Goal: Check status: Check status

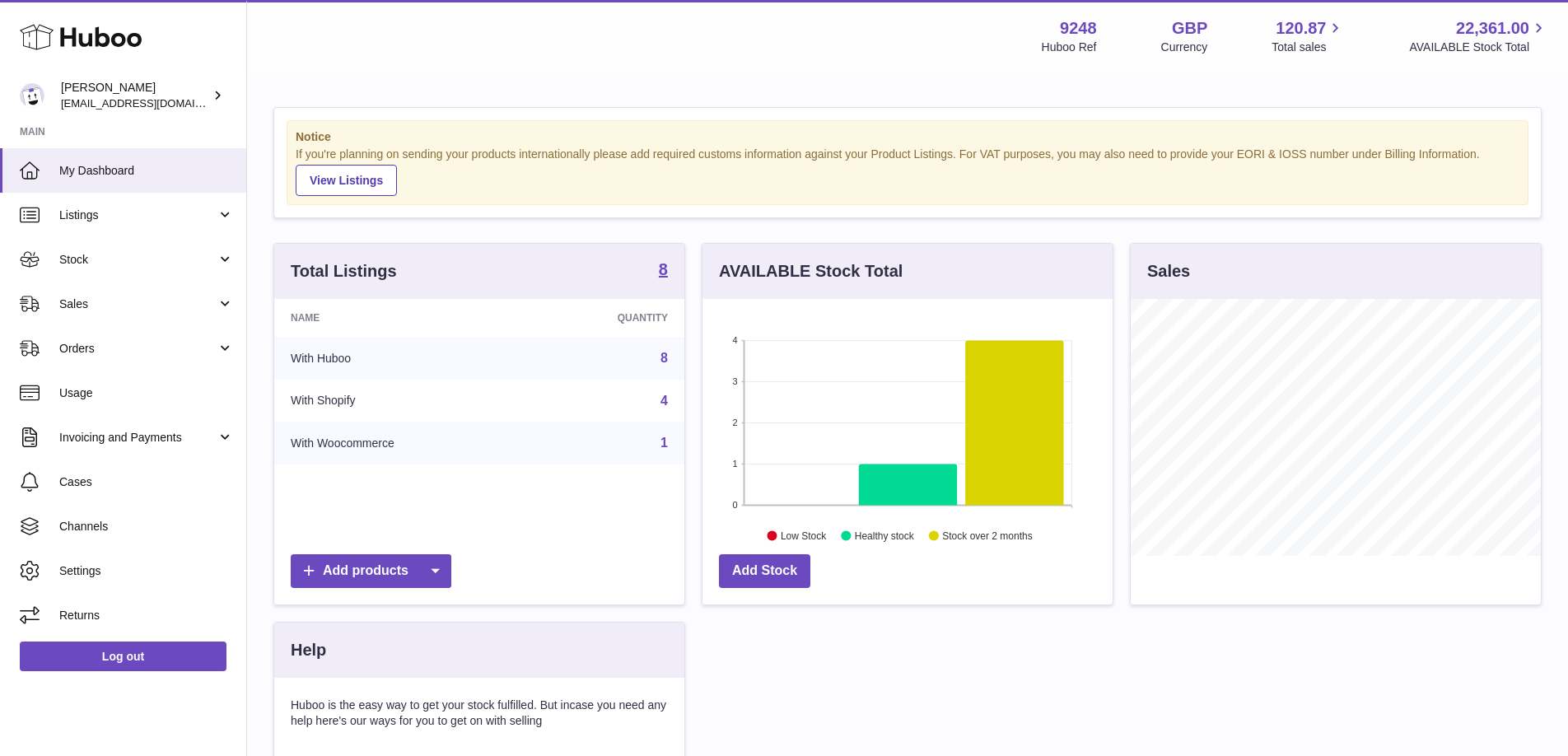
scroll to position [257, 410]
click at [132, 310] on span "Sales" at bounding box center [137, 304] width 157 height 15
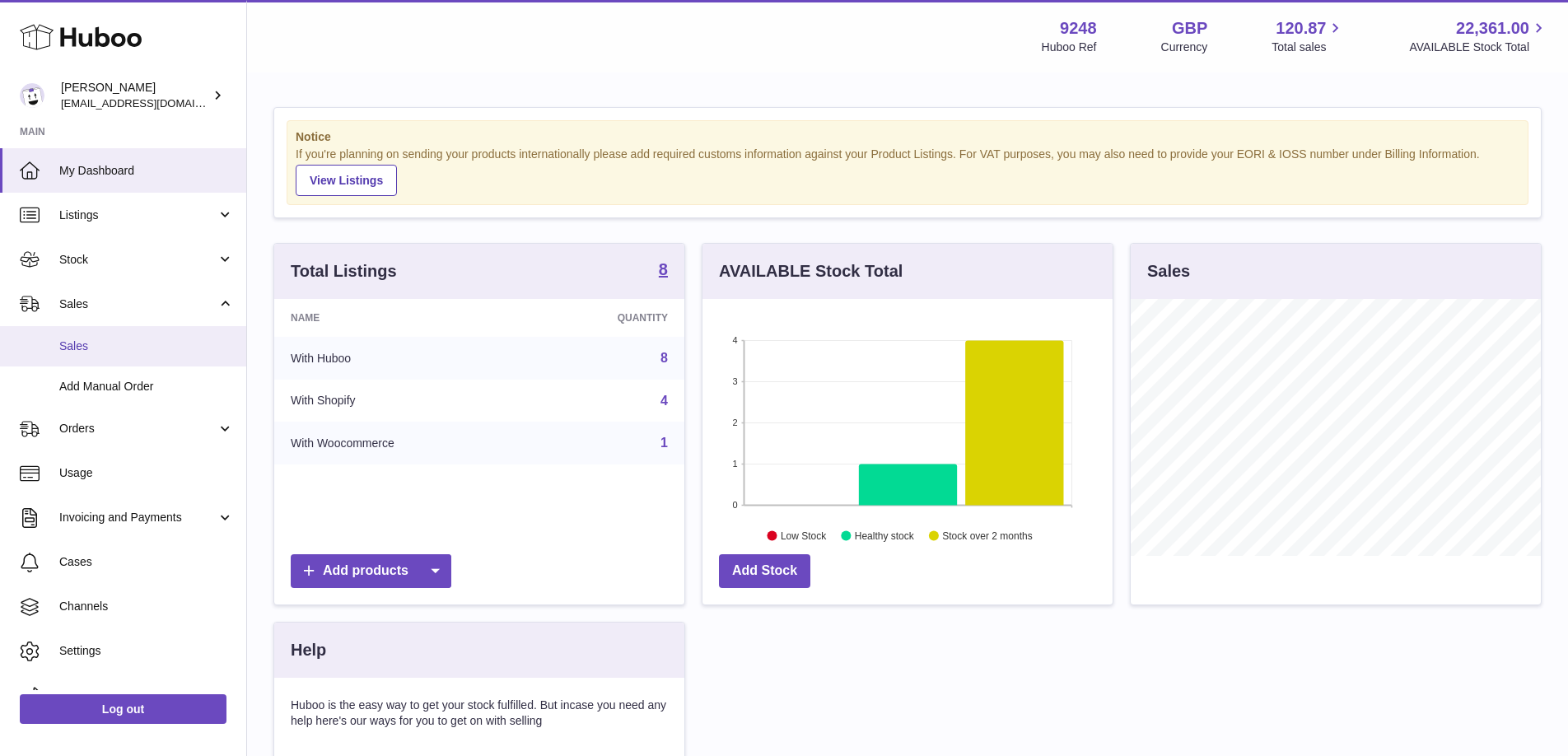
click at [133, 350] on span "Sales" at bounding box center [146, 347] width 175 height 15
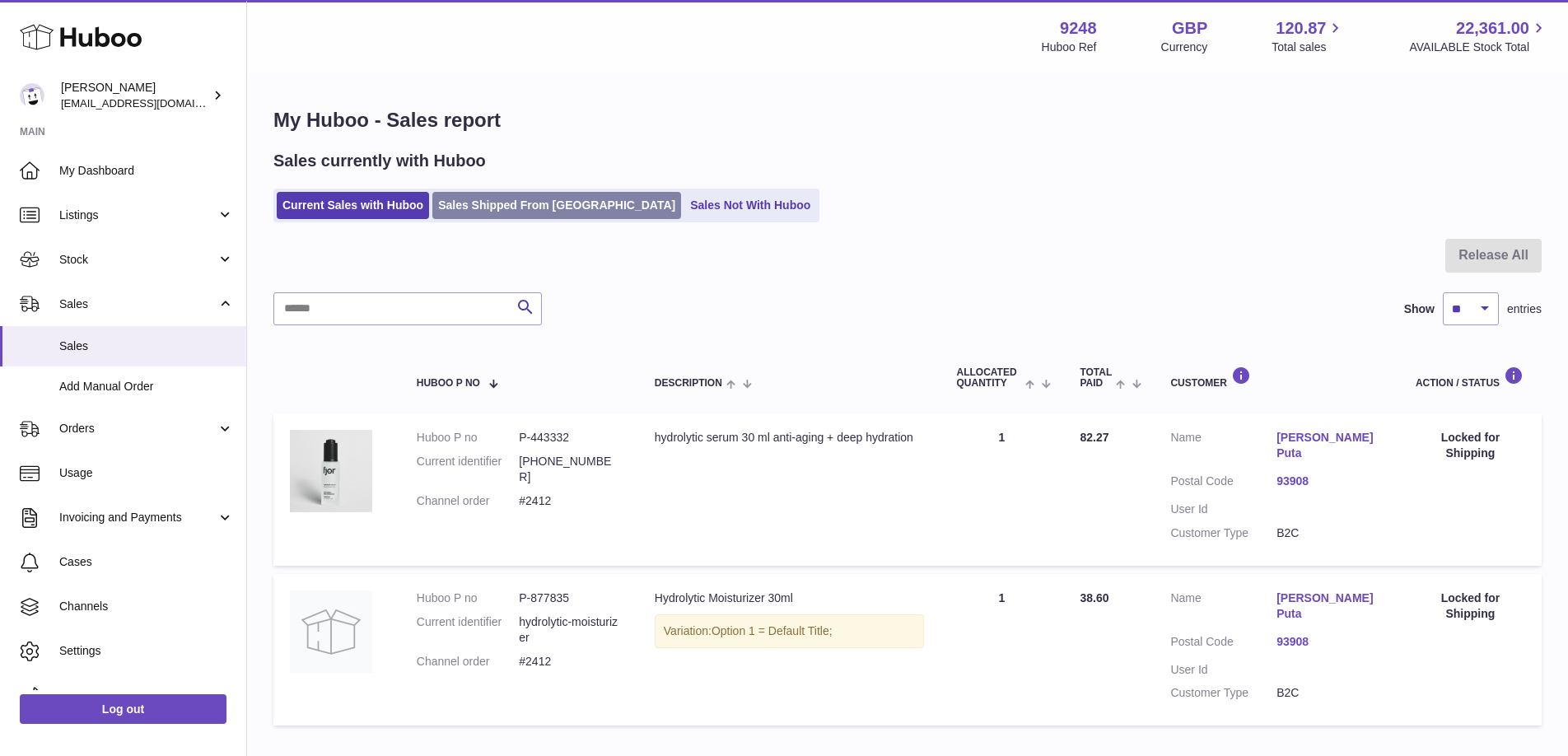
click at [491, 205] on link "Sales Shipped From [GEOGRAPHIC_DATA]" at bounding box center [557, 206] width 249 height 27
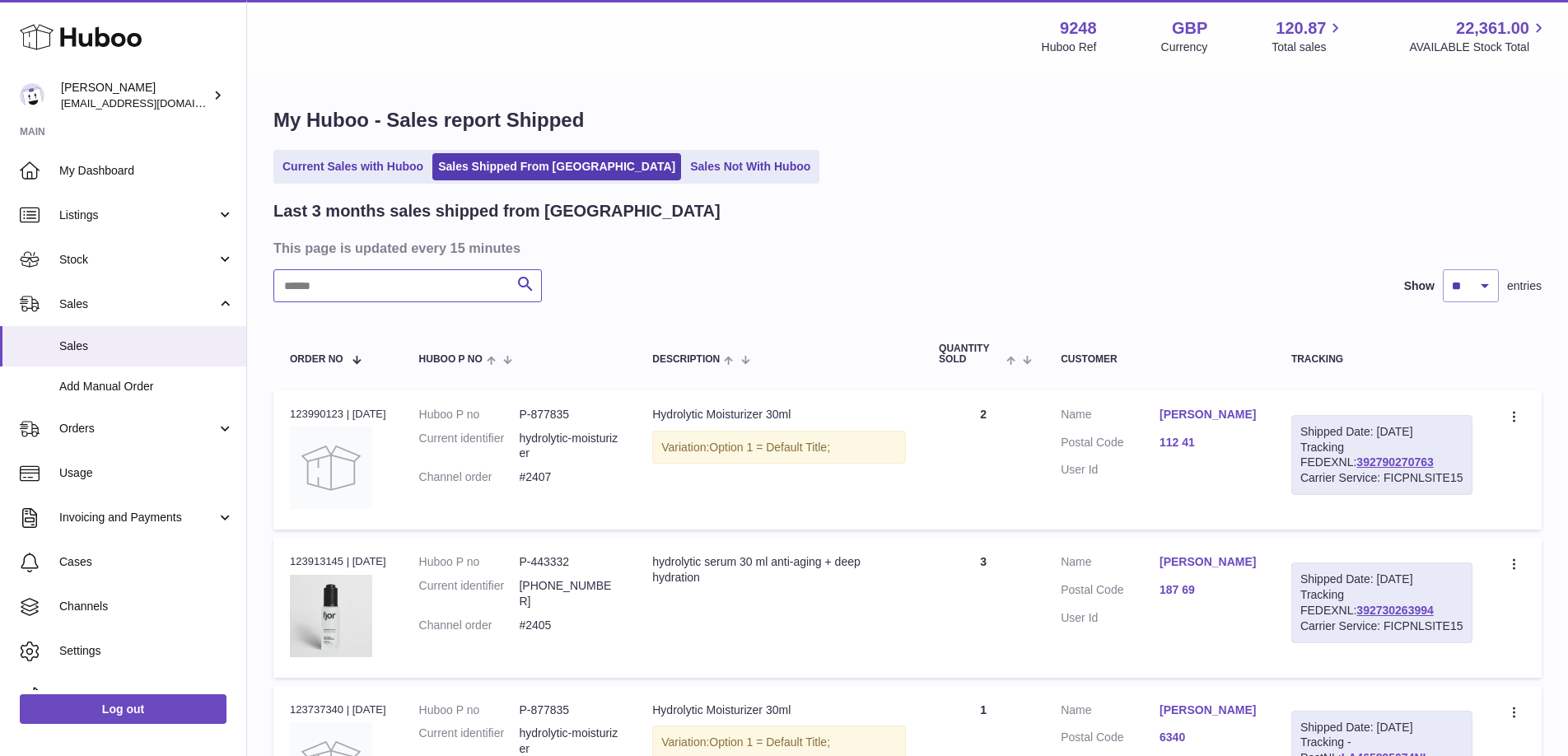
click at [386, 290] on input "text" at bounding box center [407, 286] width 268 height 33
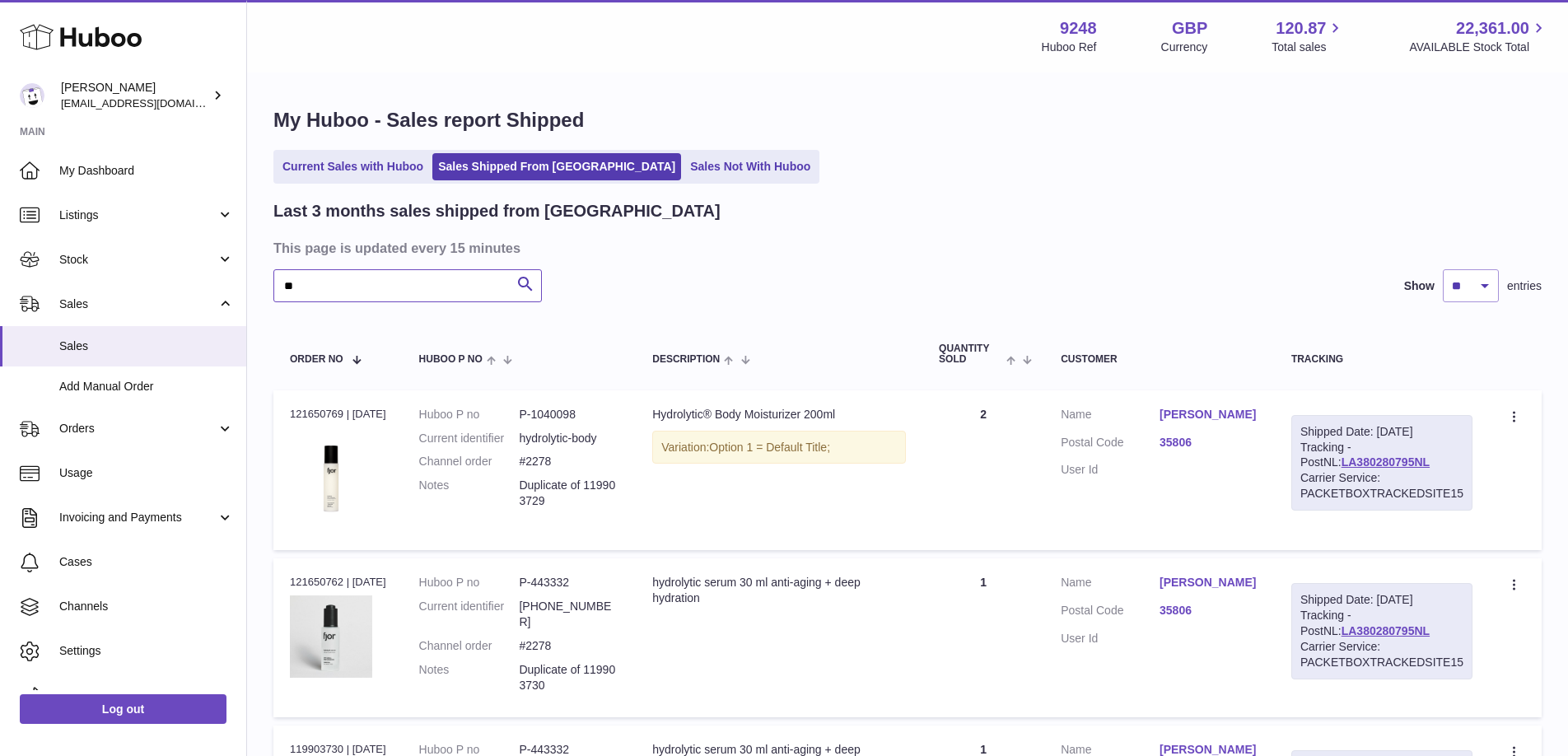
type input "*"
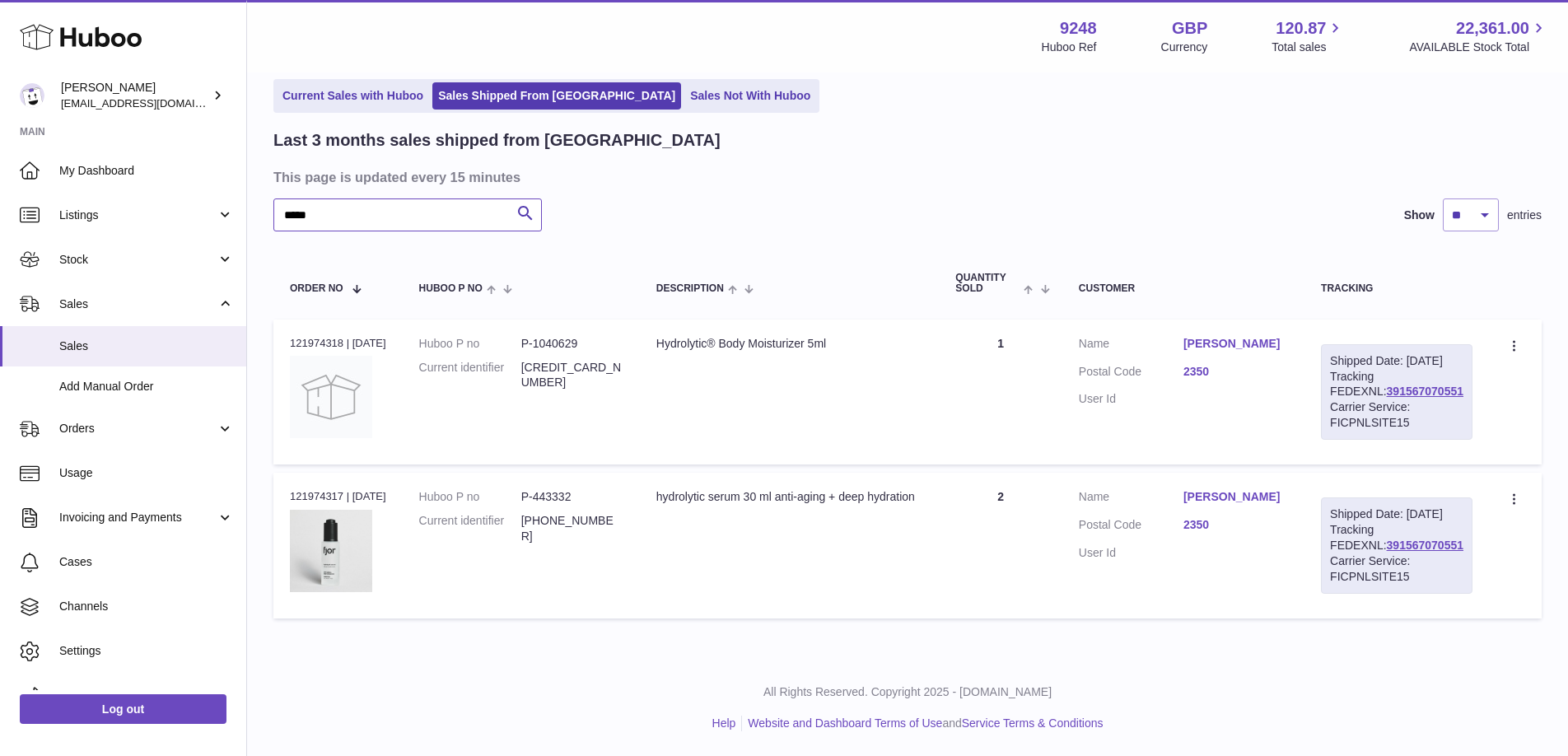
scroll to position [102, 0]
type input "*****"
click at [864, 490] on div "hydrolytic serum 30 ml anti-aging + deep hydration" at bounding box center [789, 497] width 267 height 15
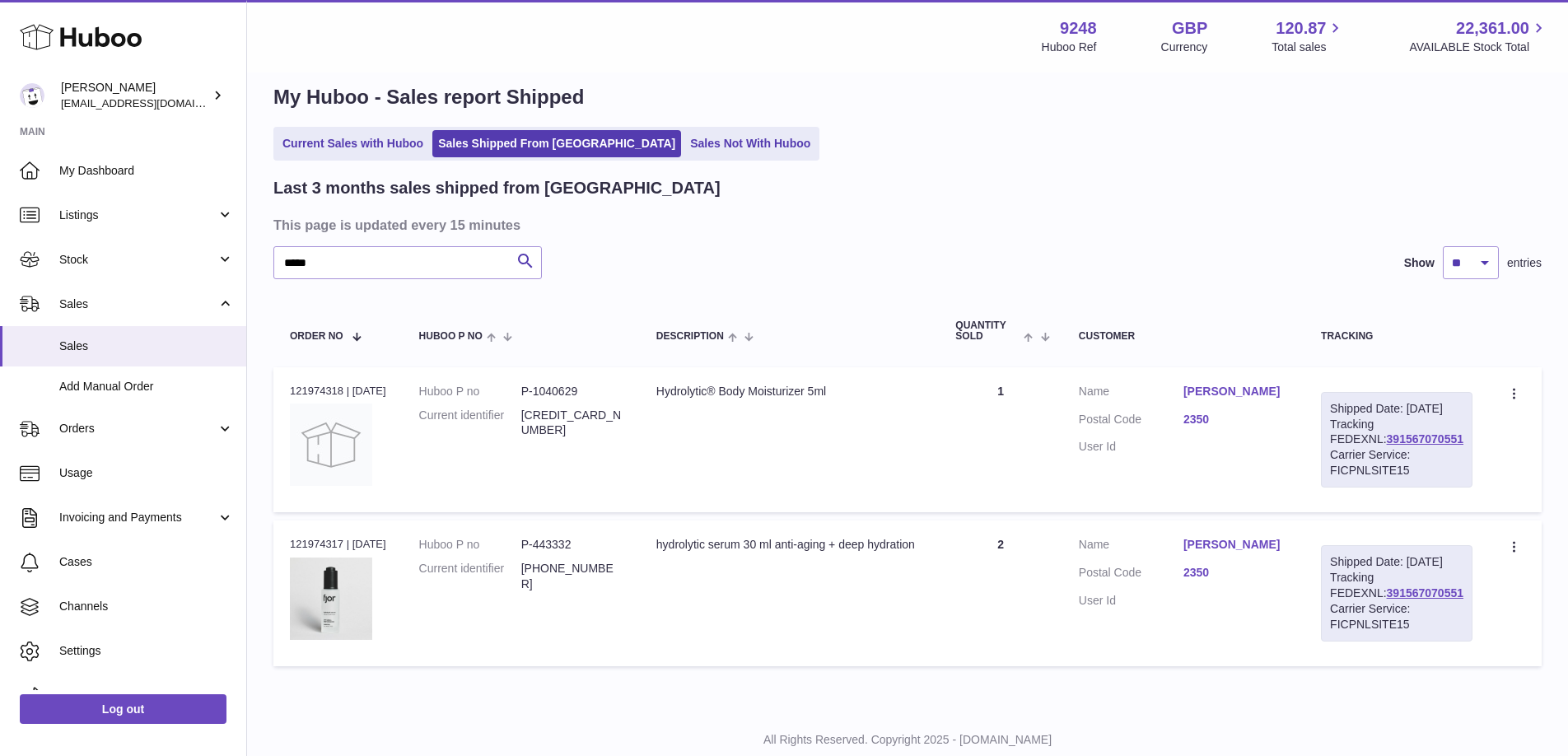
scroll to position [0, 0]
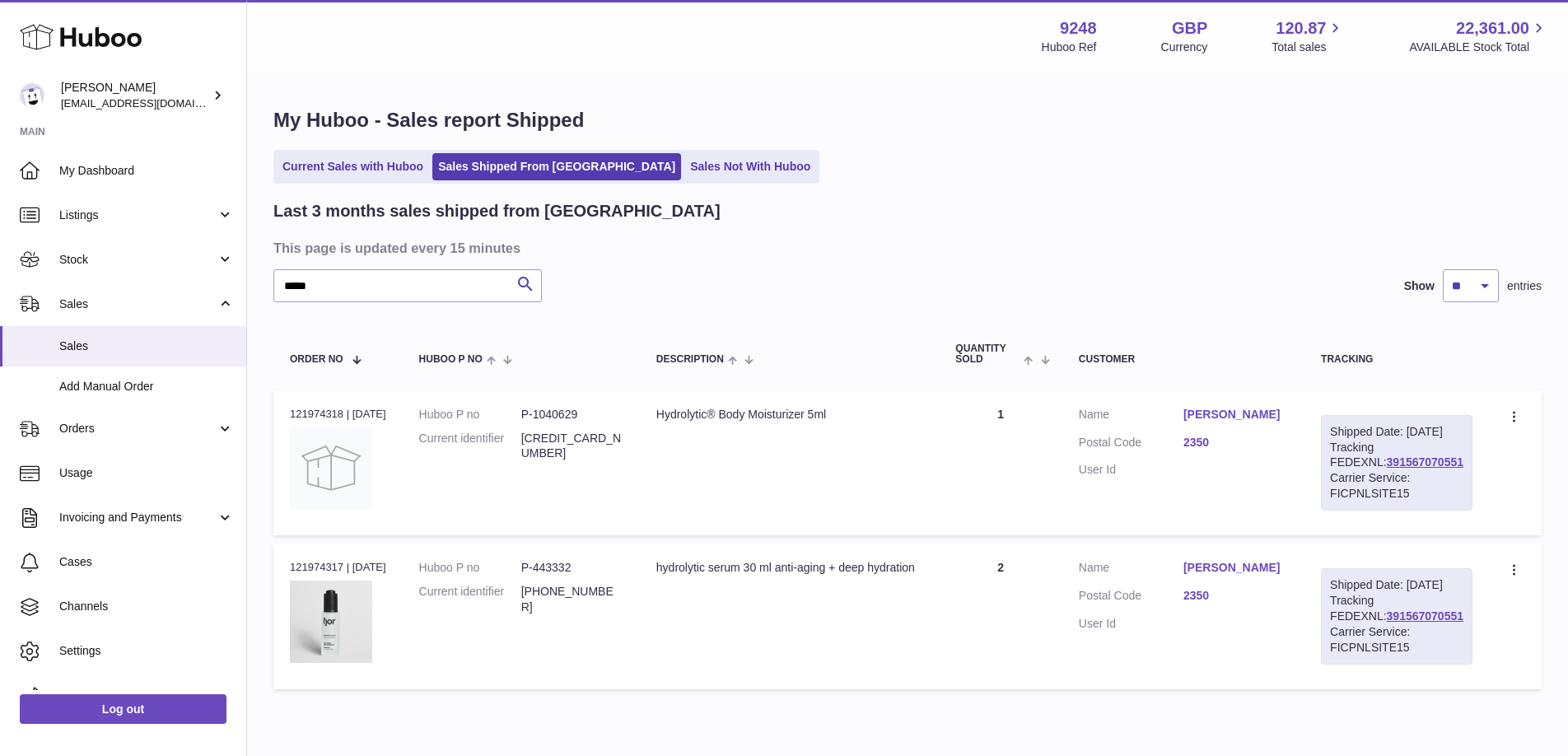
click at [864, 485] on td "Description Hydrolytic® Body Moisturizer 5ml" at bounding box center [789, 463] width 300 height 145
